Goal: Task Accomplishment & Management: Use online tool/utility

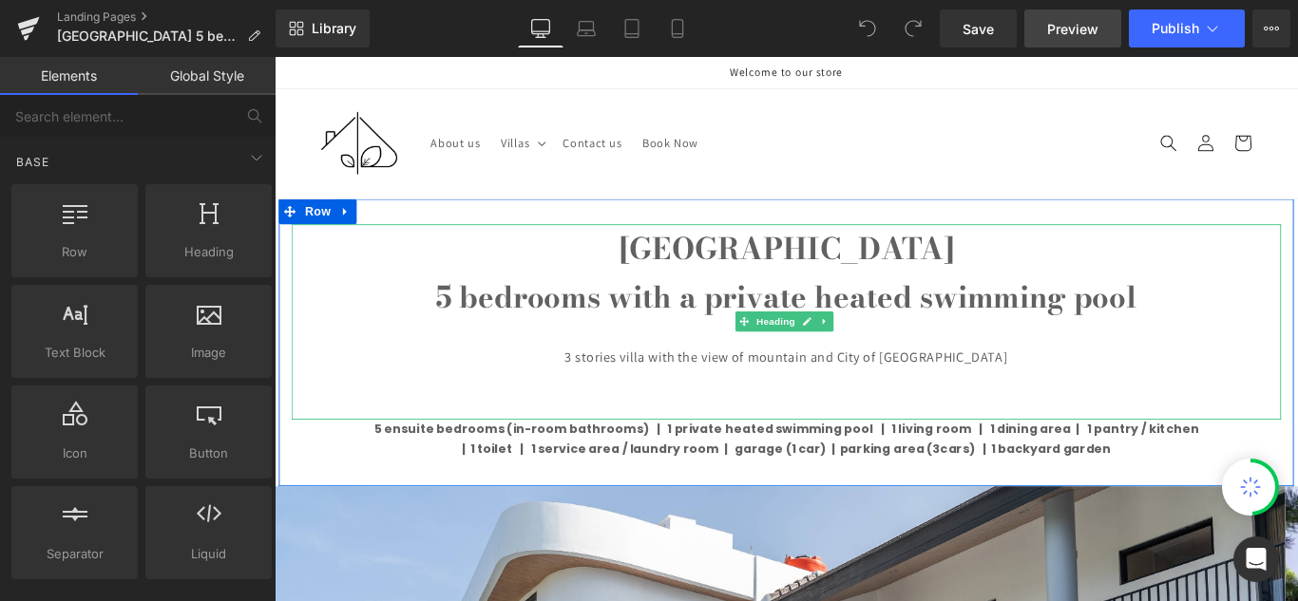
click at [1089, 22] on span "Preview" at bounding box center [1072, 29] width 51 height 20
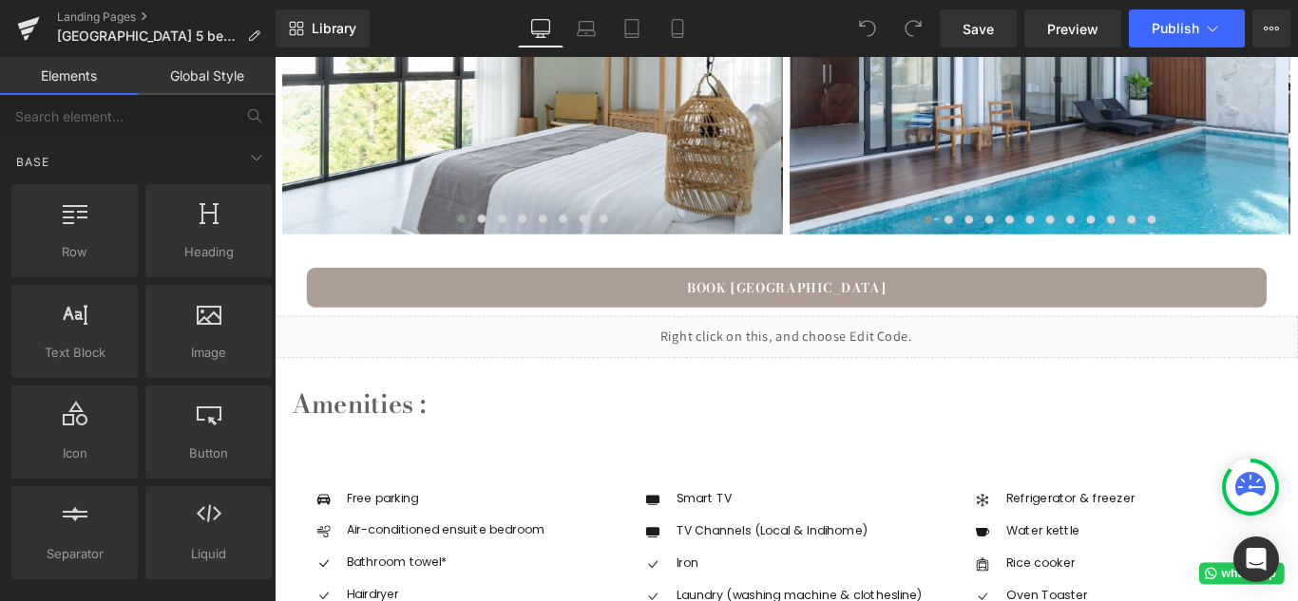
scroll to position [1425, 0]
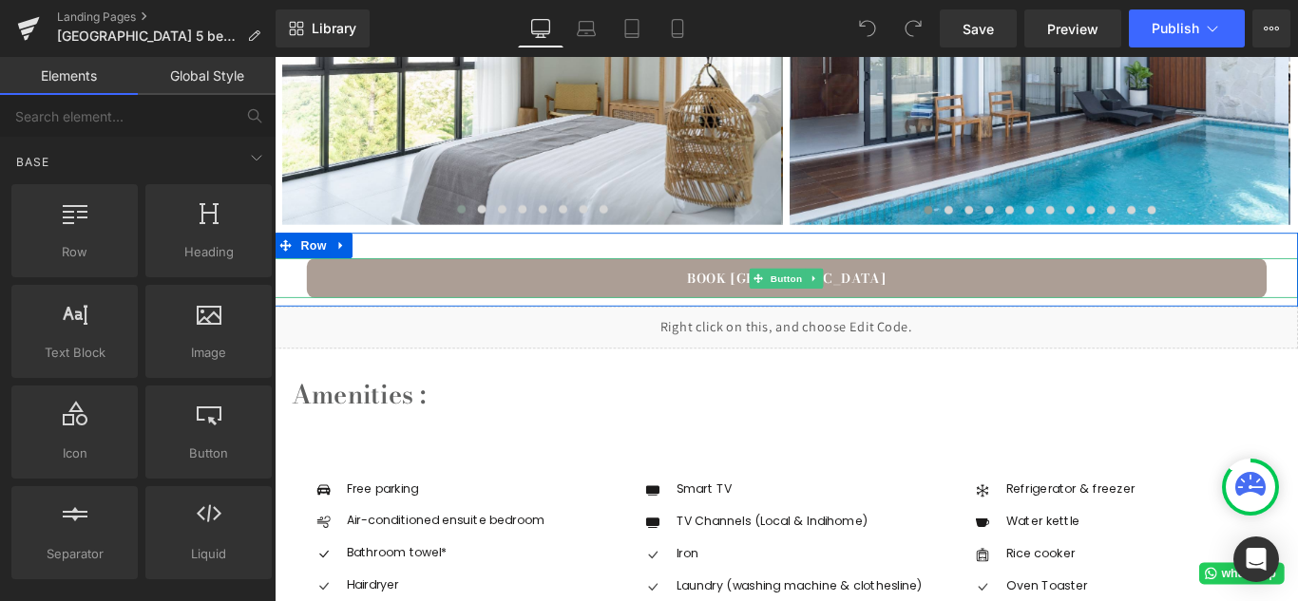
drag, startPoint x: 635, startPoint y: 312, endPoint x: 768, endPoint y: 293, distance: 135.3
click at [635, 312] on link "BOOK [GEOGRAPHIC_DATA]" at bounding box center [850, 305] width 1078 height 45
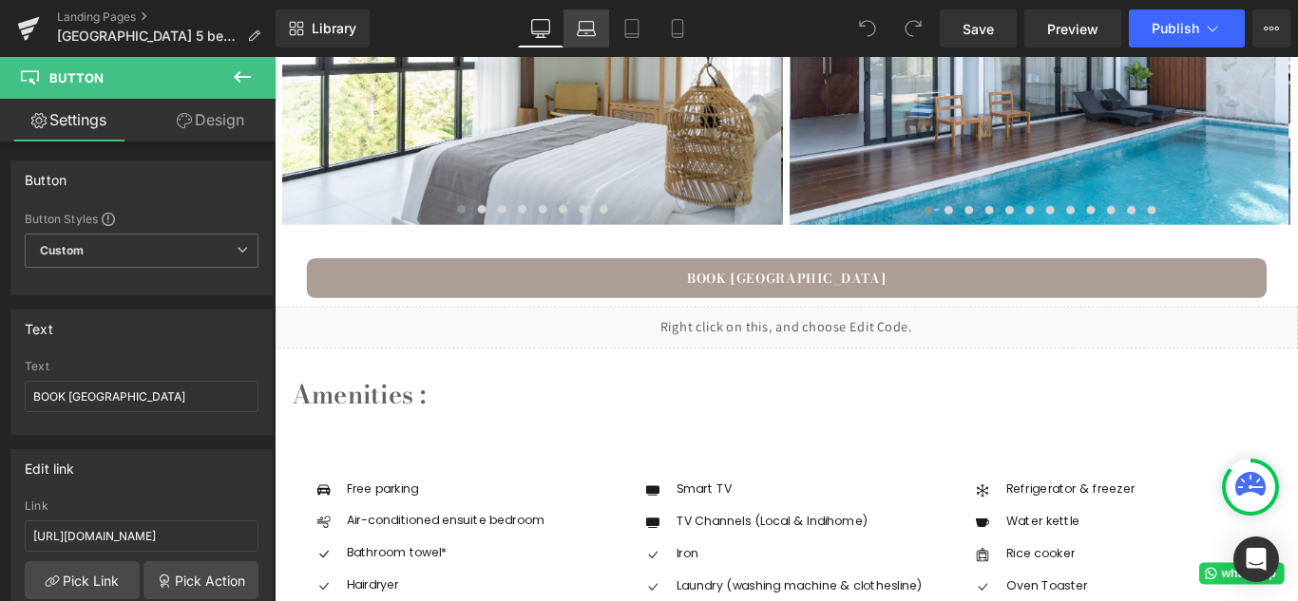
click at [589, 20] on icon at bounding box center [586, 28] width 19 height 19
type input "100"
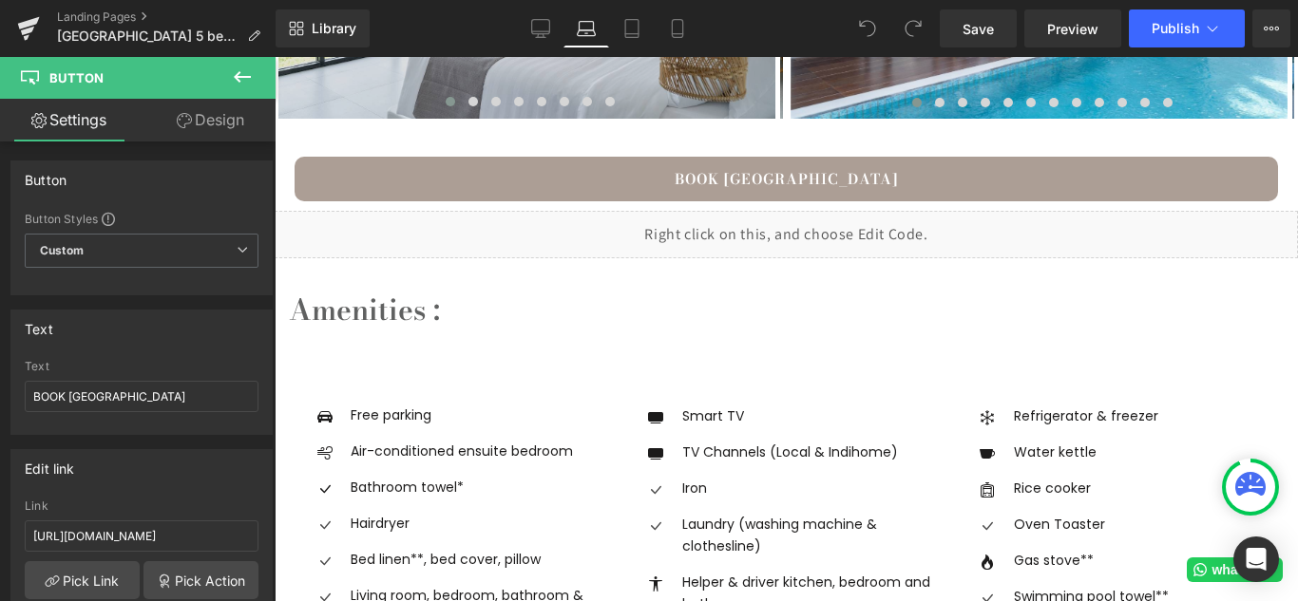
scroll to position [1379, 0]
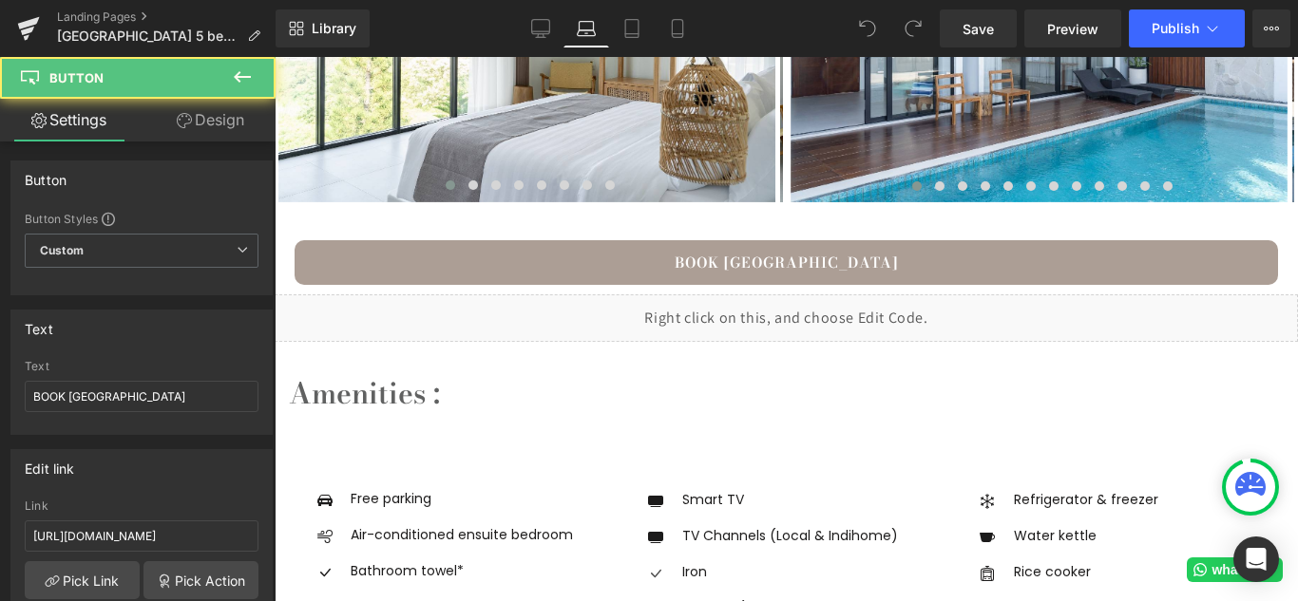
click at [743, 259] on div "BOOK [GEOGRAPHIC_DATA] VIEW [GEOGRAPHIC_DATA]" at bounding box center [786, 262] width 1023 height 45
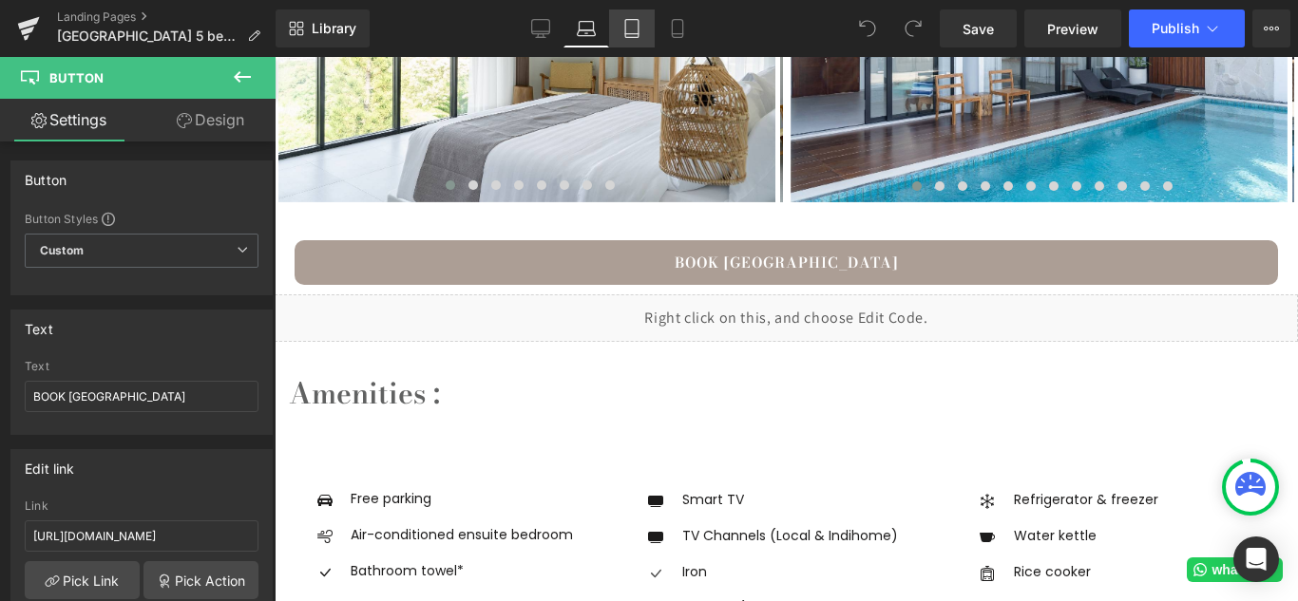
click at [625, 26] on icon at bounding box center [631, 28] width 19 height 19
type input "100"
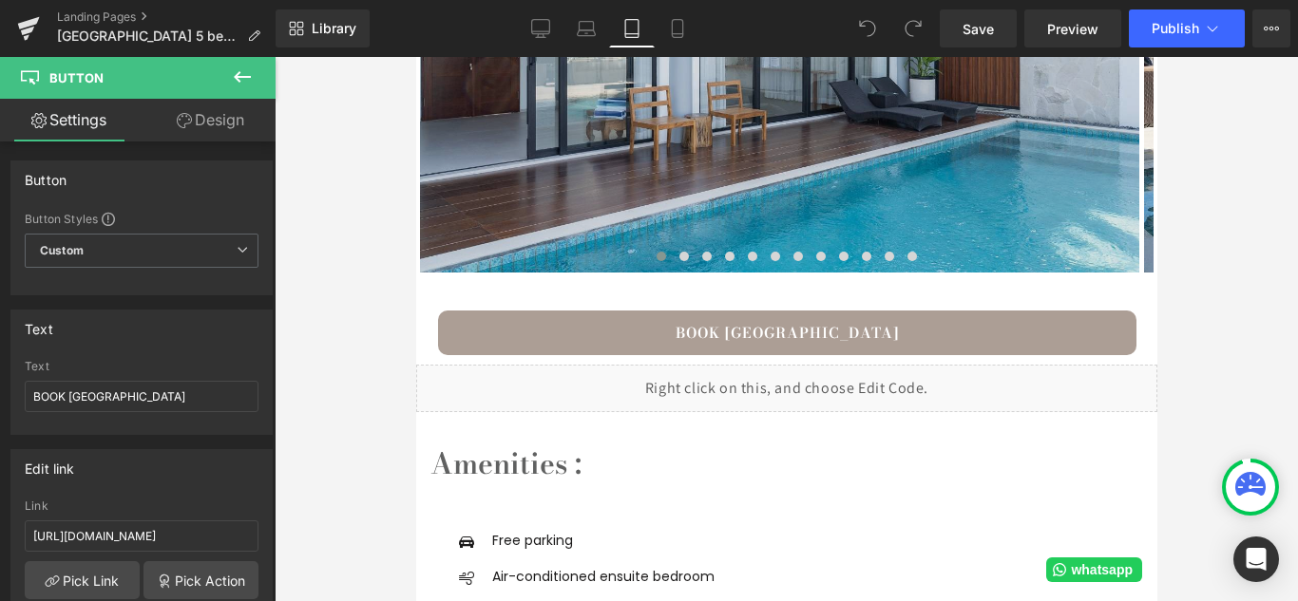
scroll to position [1750, 0]
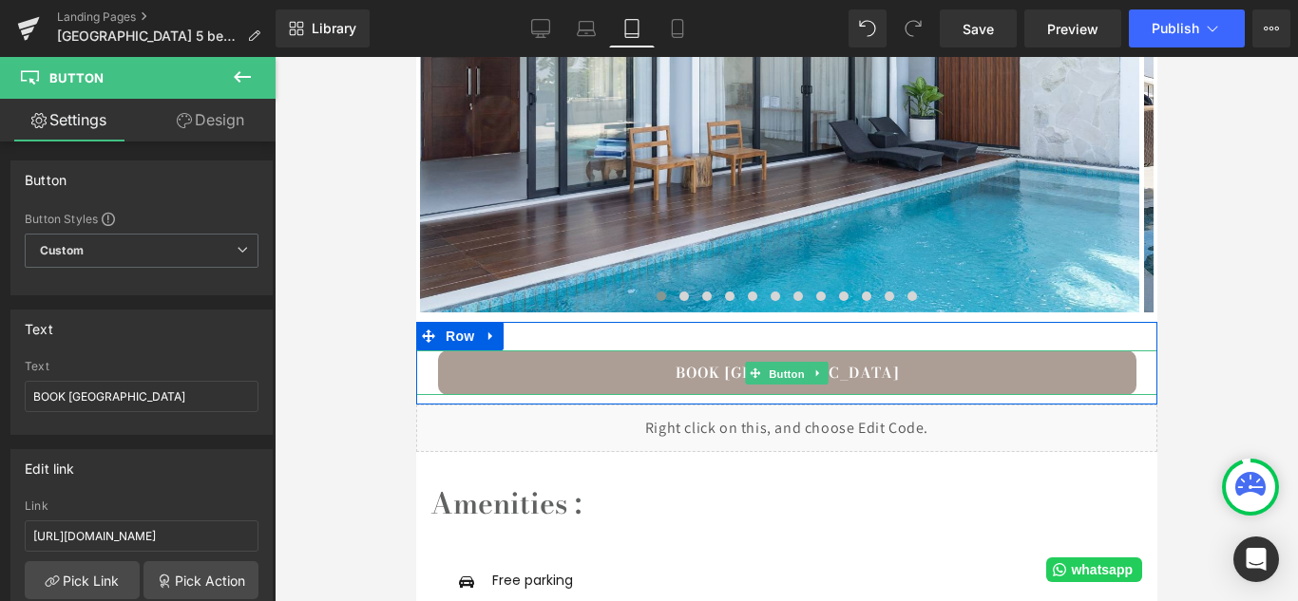
click at [773, 375] on span "Button" at bounding box center [786, 374] width 44 height 23
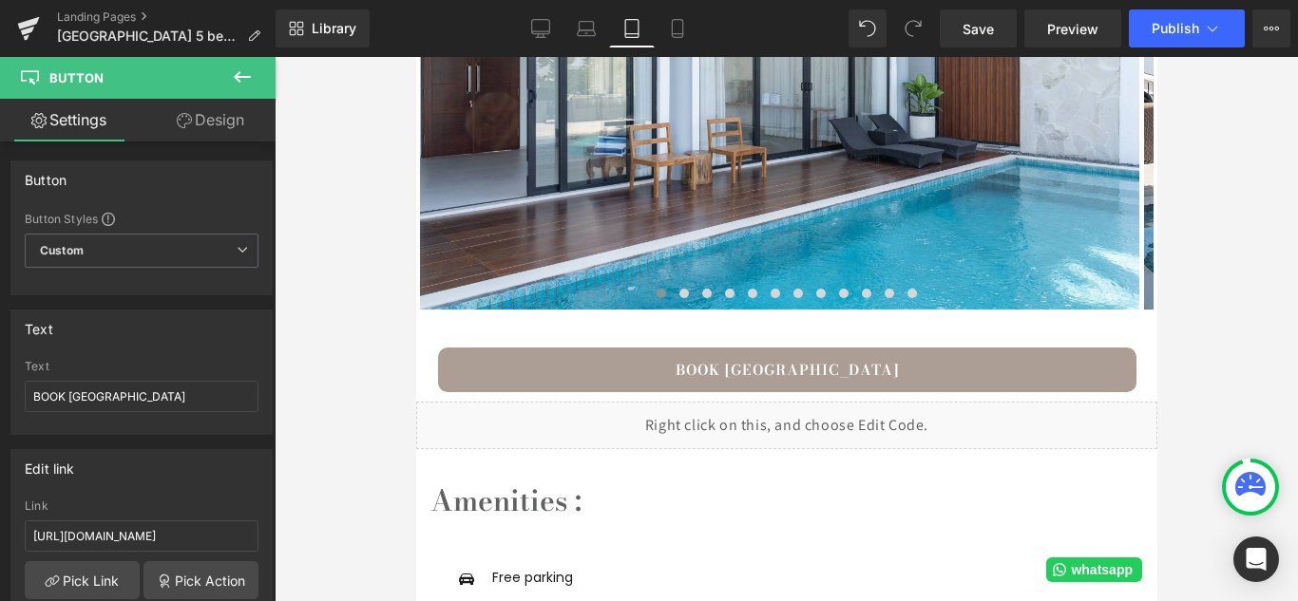
scroll to position [1845, 0]
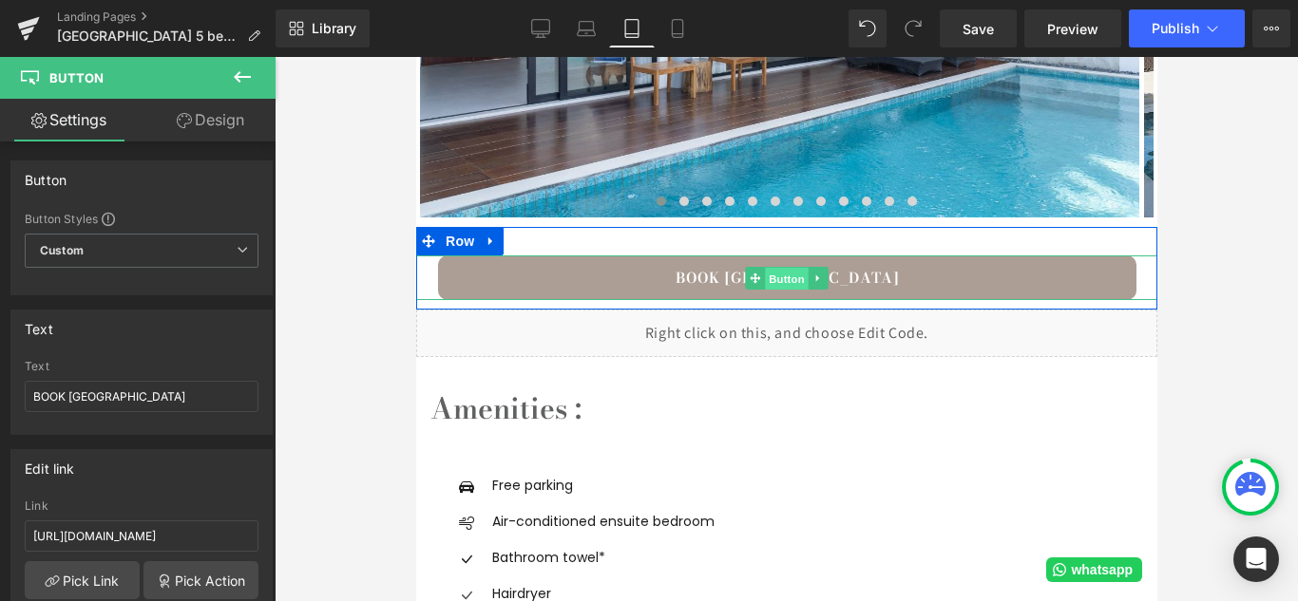
click at [782, 285] on span "Button" at bounding box center [786, 279] width 44 height 23
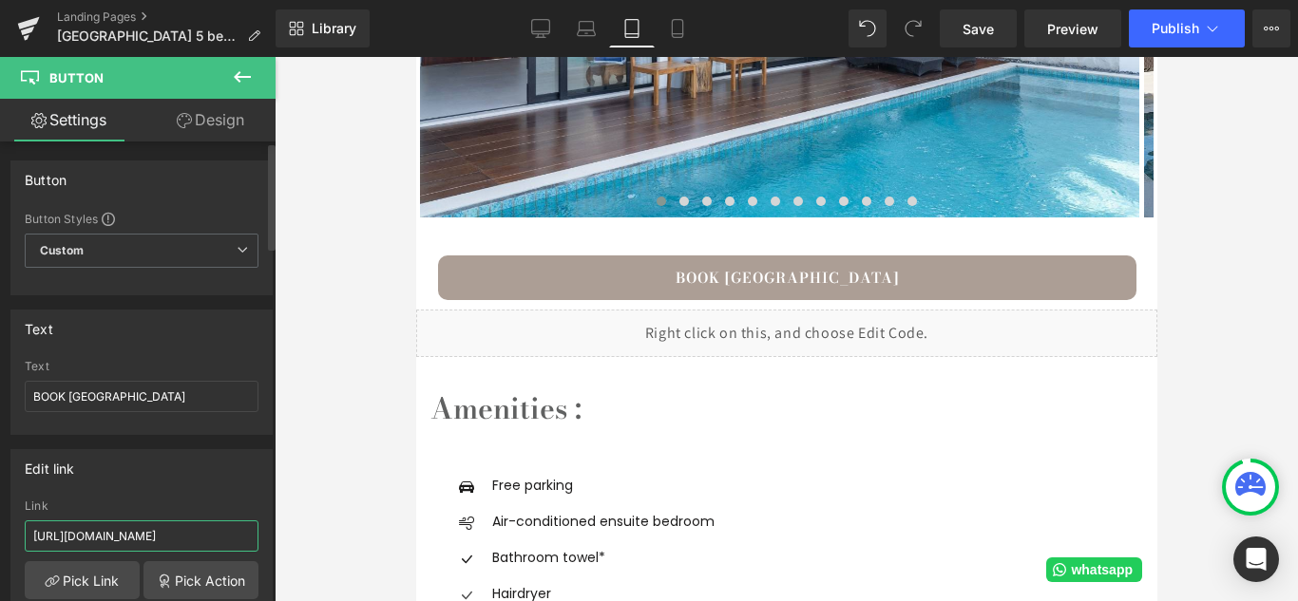
click at [147, 535] on input "[URL][DOMAIN_NAME]" at bounding box center [142, 536] width 234 height 31
paste input "[URL][DOMAIN_NAME]"
type input "[URL][DOMAIN_NAME]"
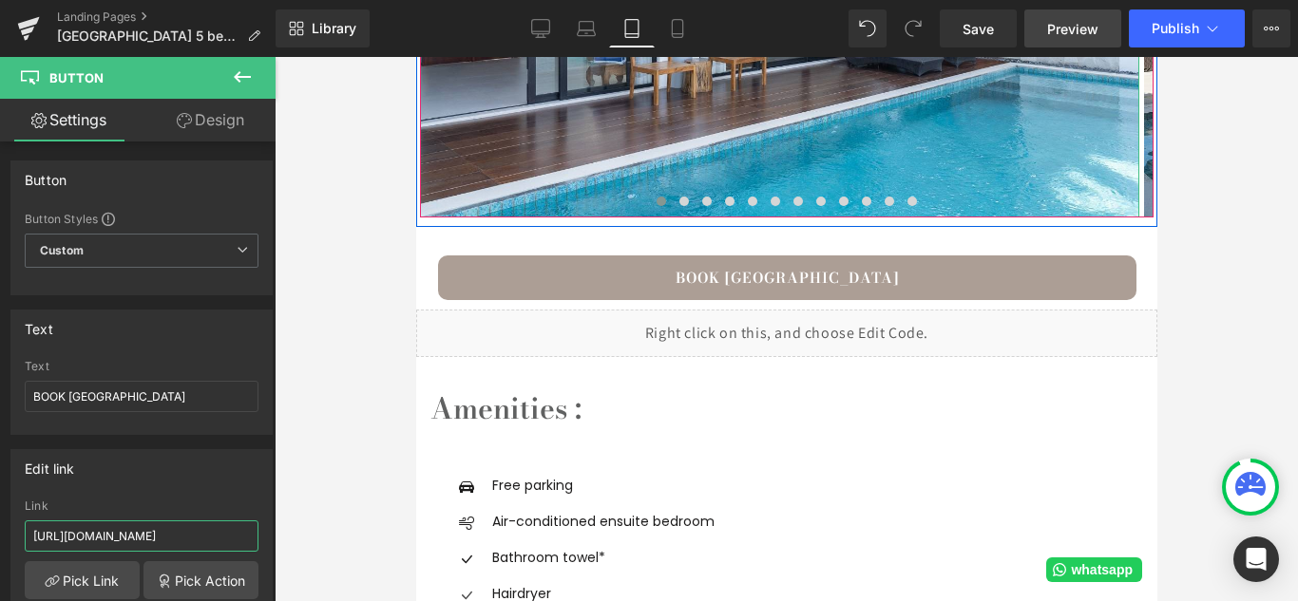
scroll to position [0, 467]
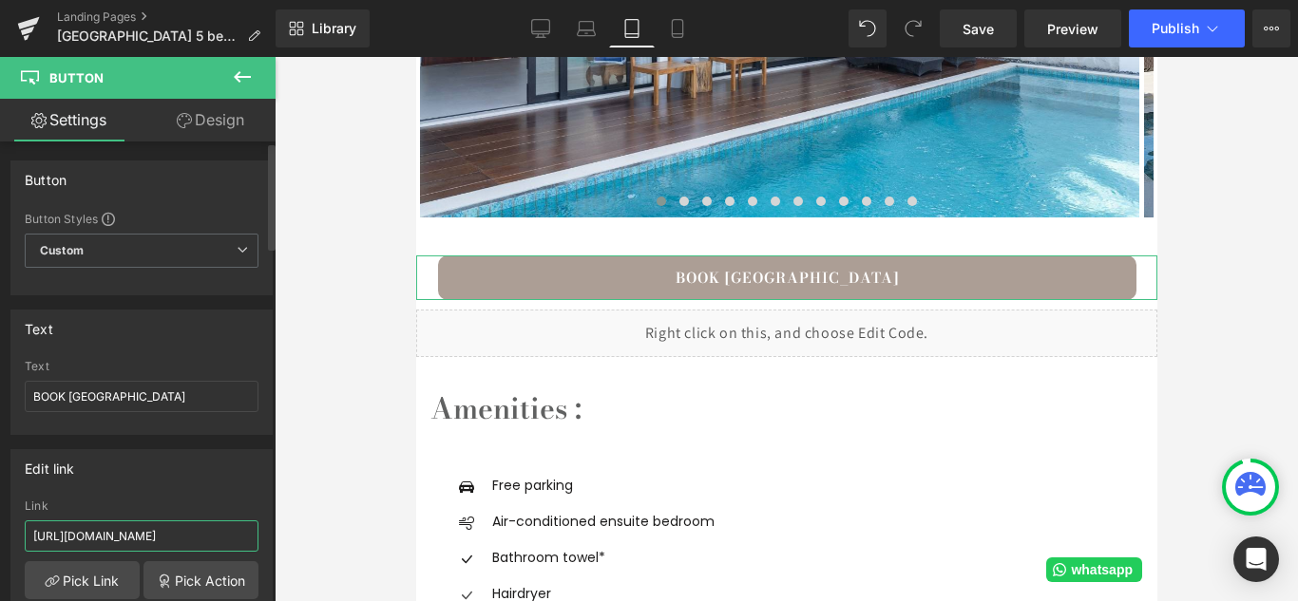
click at [216, 536] on input "[URL][DOMAIN_NAME]" at bounding box center [142, 536] width 234 height 31
click at [979, 29] on span "Save" at bounding box center [977, 29] width 31 height 20
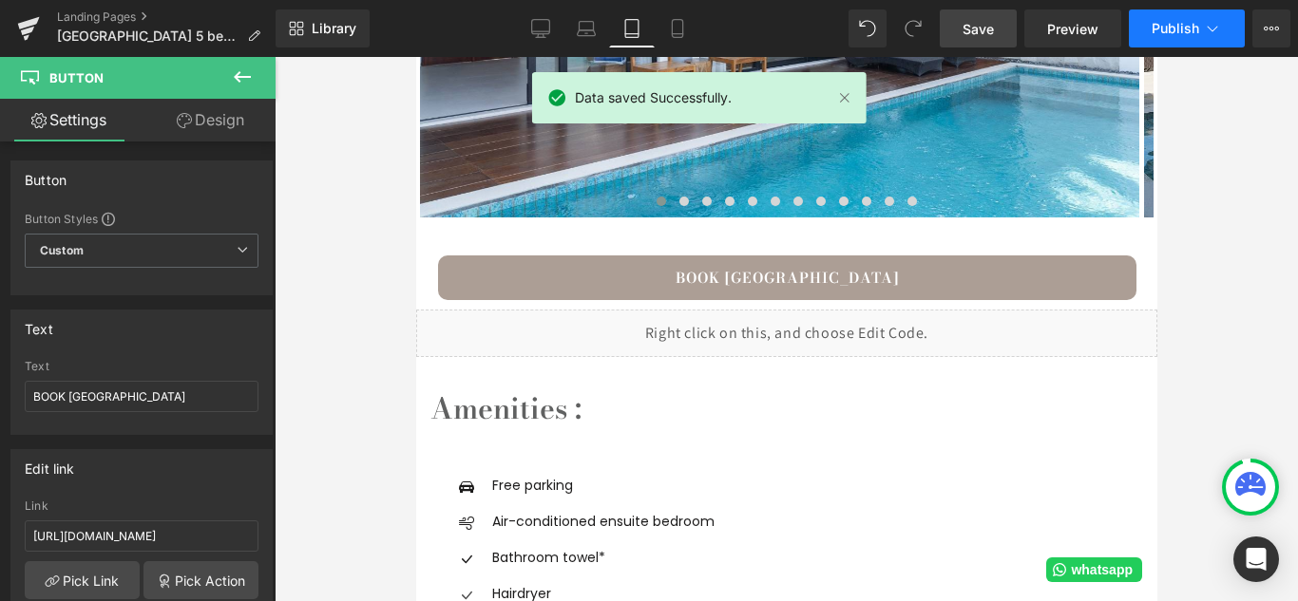
click at [1171, 25] on span "Publish" at bounding box center [1174, 28] width 47 height 15
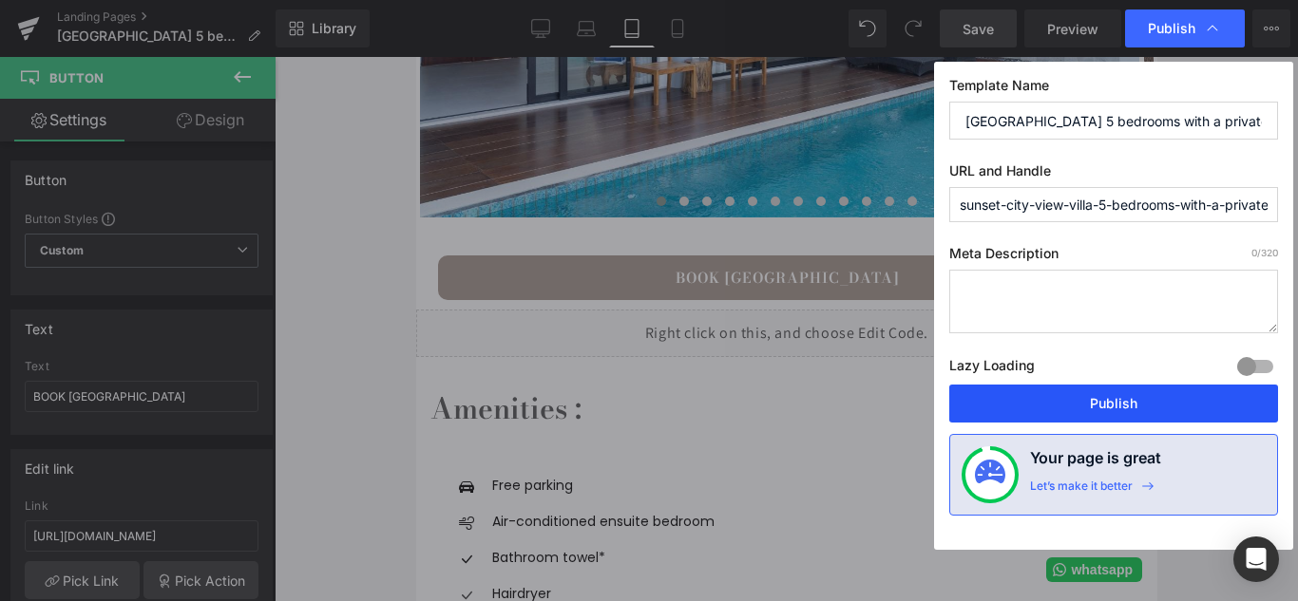
drag, startPoint x: 1099, startPoint y: 401, endPoint x: 570, endPoint y: 183, distance: 572.1
click at [1099, 401] on button "Publish" at bounding box center [1113, 404] width 329 height 38
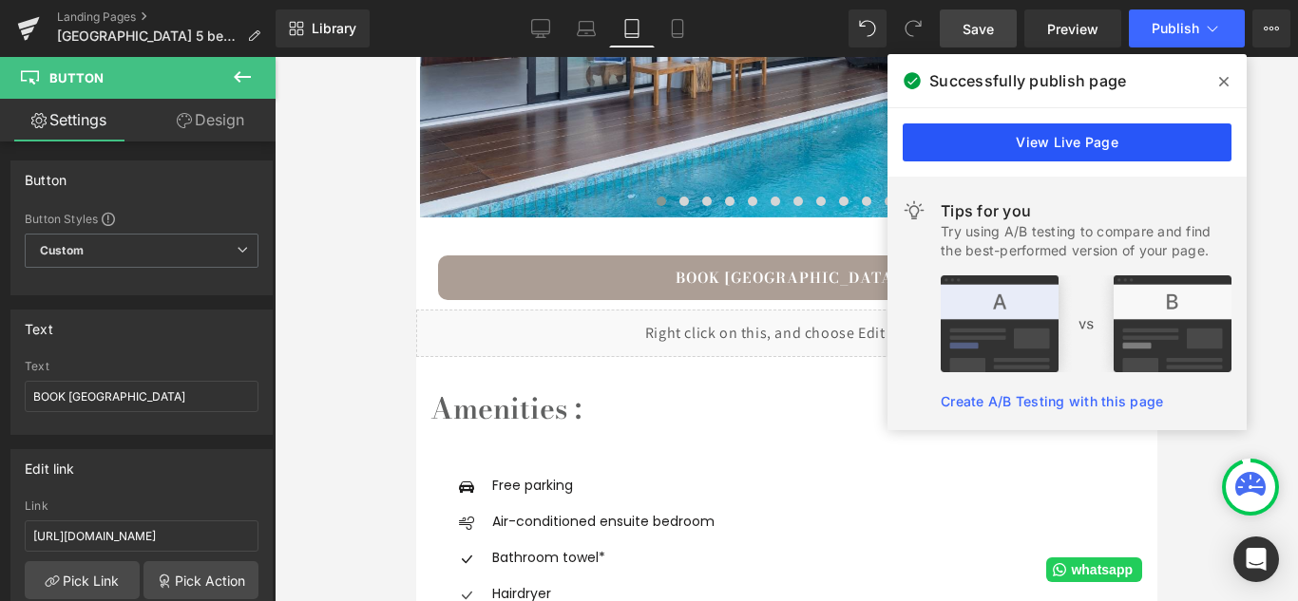
drag, startPoint x: 1130, startPoint y: 134, endPoint x: 693, endPoint y: 66, distance: 443.1
click at [1130, 134] on link "View Live Page" at bounding box center [1066, 142] width 329 height 38
